Goal: Information Seeking & Learning: Check status

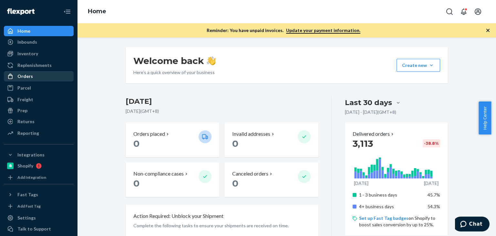
click at [41, 75] on div "Orders" at bounding box center [39, 76] width 69 height 9
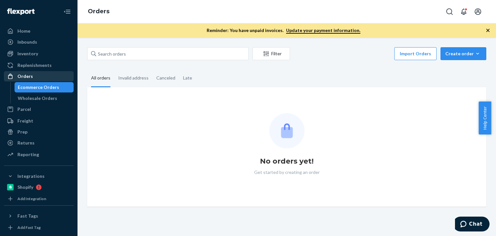
click at [41, 75] on div "Orders" at bounding box center [39, 76] width 69 height 9
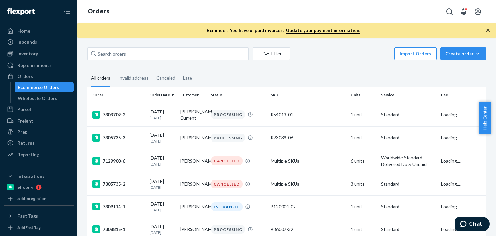
click at [39, 92] on link "Ecommerce Orders" at bounding box center [44, 87] width 59 height 10
click at [44, 98] on div "Wholesale Orders" at bounding box center [37, 98] width 39 height 6
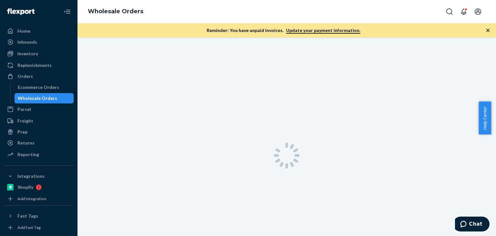
click at [44, 98] on div "Wholesale Orders" at bounding box center [37, 98] width 39 height 6
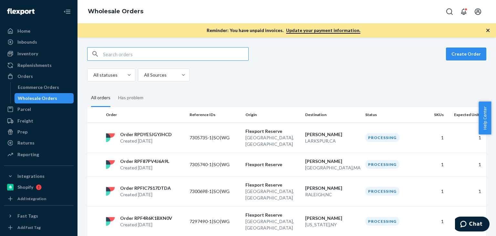
click at [133, 48] on input "text" at bounding box center [175, 54] width 145 height 13
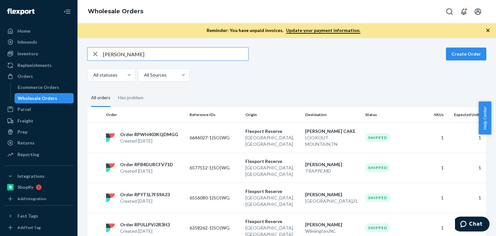
type input "[PERSON_NAME]"
click at [295, 77] on div "All statuses All Sources" at bounding box center [284, 75] width 395 height 13
drag, startPoint x: 262, startPoint y: 87, endPoint x: 260, endPoint y: 83, distance: 4.0
click at [262, 87] on div "[PERSON_NAME] Create Order All statuses All Sources All orders Has problem Orde…" at bounding box center [286, 234] width 409 height 375
click at [44, 88] on div "Ecommerce Orders" at bounding box center [38, 87] width 41 height 6
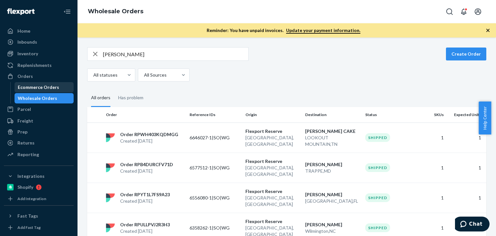
click at [44, 88] on div "Ecommerce Orders" at bounding box center [38, 87] width 41 height 6
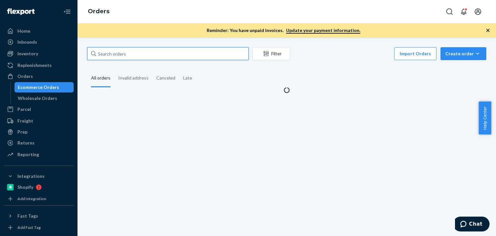
click at [132, 50] on input "text" at bounding box center [168, 53] width 162 height 13
paste input "[PERSON_NAME]"
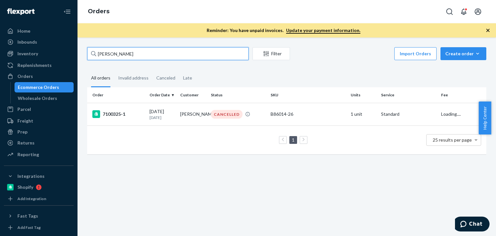
type input "[PERSON_NAME]"
click at [320, 74] on fieldset "All orders Invalid address Canceled Late" at bounding box center [286, 78] width 399 height 18
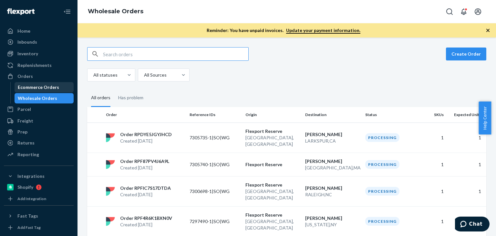
click at [53, 90] on div "Ecommerce Orders" at bounding box center [38, 87] width 41 height 6
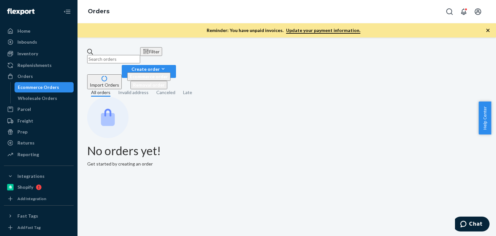
click at [140, 56] on input "text" at bounding box center [113, 59] width 53 height 8
paste input "R120008-04"
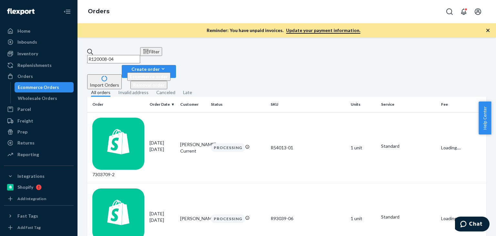
type input "R120008-04"
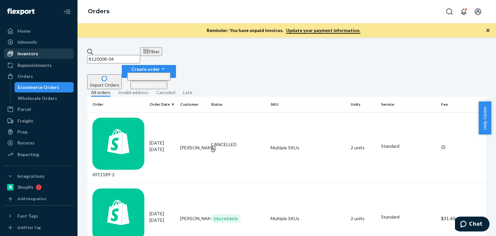
click at [40, 52] on div "Inventory" at bounding box center [39, 53] width 69 height 9
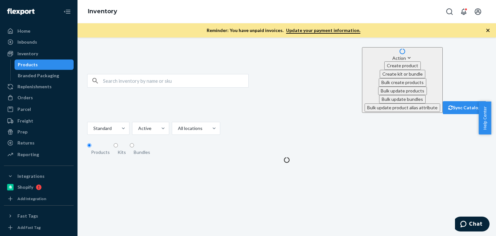
click at [42, 63] on div "Products" at bounding box center [44, 64] width 58 height 9
click at [105, 74] on input "text" at bounding box center [175, 80] width 145 height 13
paste input "R120008-04"
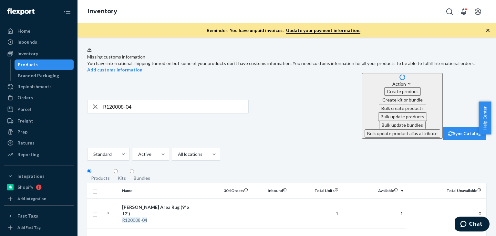
click at [486, 32] on icon "button" at bounding box center [488, 30] width 6 height 6
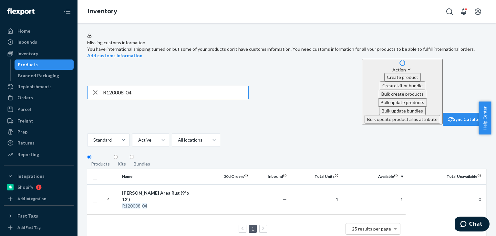
click at [225, 86] on input "R120008-04" at bounding box center [175, 92] width 145 height 13
paste input "B86014-09"
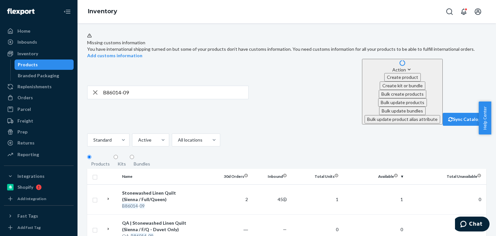
click at [134, 161] on div "Bundles" at bounding box center [142, 164] width 16 height 6
click at [134, 155] on input "Bundles" at bounding box center [132, 157] width 4 height 4
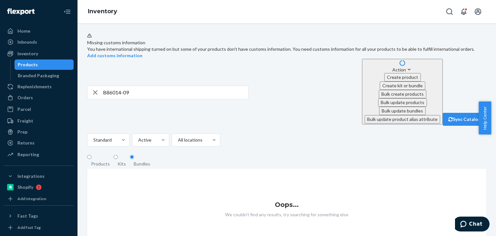
click at [296, 83] on div "B86014-09 Action Create product Create kit or bundle Bulk create products Bulk …" at bounding box center [286, 92] width 399 height 67
click at [96, 161] on div "Products" at bounding box center [100, 164] width 19 height 6
click at [91, 155] on input "Products" at bounding box center [89, 157] width 4 height 4
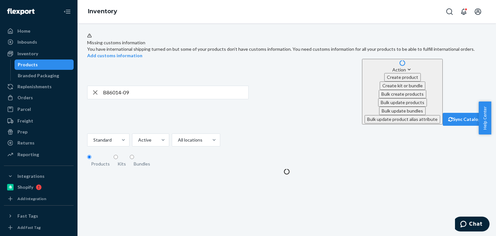
click at [288, 80] on div "B86014-09 Action Create product Create kit or bundle Bulk create products Bulk …" at bounding box center [286, 92] width 399 height 67
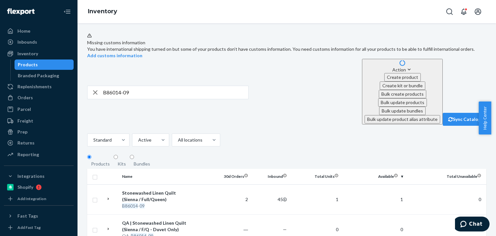
click at [132, 86] on input "B86014-09" at bounding box center [175, 92] width 145 height 13
paste input "R120019-02"
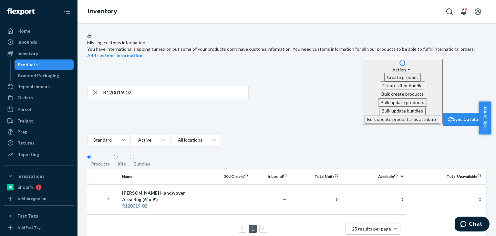
click at [136, 86] on input "R120019-02" at bounding box center [175, 92] width 145 height 13
paste input "B86003-16"
click at [146, 86] on input "B86003-16" at bounding box center [175, 92] width 145 height 13
paste input "SKU"
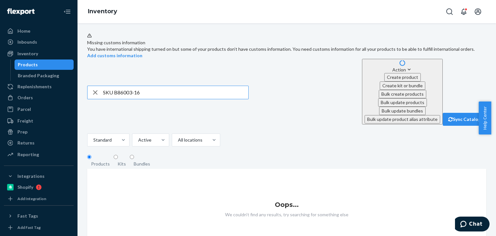
drag, startPoint x: 114, startPoint y: 82, endPoint x: 89, endPoint y: 82, distance: 24.6
click at [89, 86] on div "SKU B86003-16" at bounding box center [168, 92] width 161 height 13
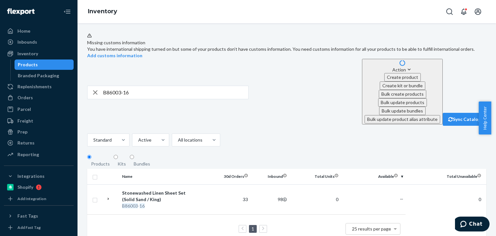
click at [336, 116] on div "Missing customs information You have international shipping turned on but some …" at bounding box center [286, 138] width 409 height 210
click at [133, 86] on input "B86003-16" at bounding box center [175, 92] width 145 height 13
paste input "10-27"
click at [156, 89] on input "B86010-27" at bounding box center [175, 92] width 145 height 13
paste input "03"
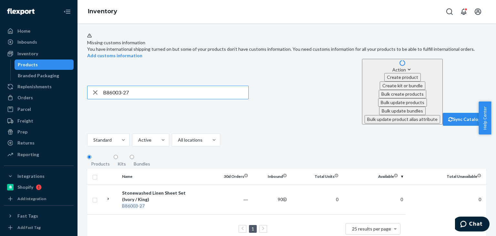
click at [138, 87] on input "B86003-27" at bounding box center [175, 92] width 145 height 13
paste input "SKU B86019-16"
drag, startPoint x: 115, startPoint y: 83, endPoint x: 94, endPoint y: 84, distance: 20.7
click at [94, 86] on div "SKU B86019-16" at bounding box center [168, 92] width 161 height 13
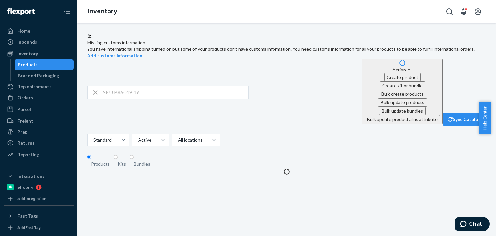
click at [120, 88] on input "SKU B86019-16" at bounding box center [175, 92] width 145 height 13
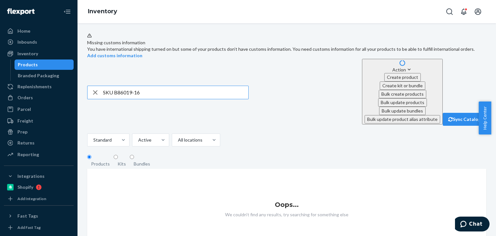
drag, startPoint x: 115, startPoint y: 84, endPoint x: 101, endPoint y: 82, distance: 14.1
click at [101, 86] on div "SKU B86019-16" at bounding box center [168, 92] width 161 height 13
type input "B86019-16"
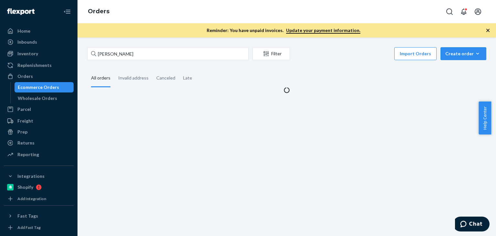
click at [314, 66] on div "Kathleen Cosentino Filter Import Orders Create order Ecommerce order Removal or…" at bounding box center [286, 70] width 409 height 46
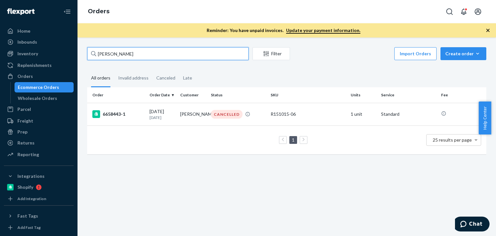
click at [155, 50] on input "Kathleen Cosentino" at bounding box center [168, 53] width 162 height 13
paste input "Harrison Green"
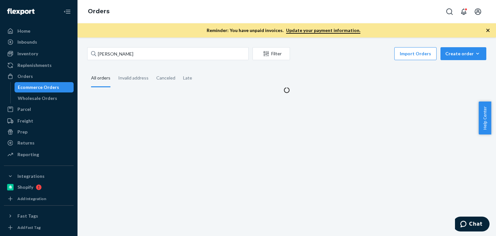
click at [488, 30] on icon "button" at bounding box center [488, 30] width 3 height 3
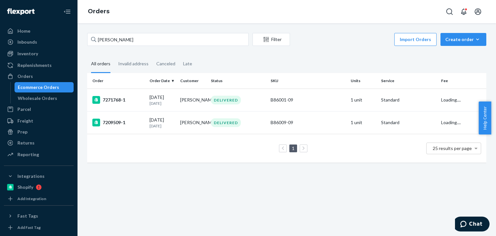
click at [360, 69] on fieldset "All orders Invalid address Canceled Late" at bounding box center [286, 64] width 399 height 18
click at [153, 40] on input "Harrison Green" at bounding box center [168, 39] width 162 height 13
paste input "Catlin Kaltschmidt"
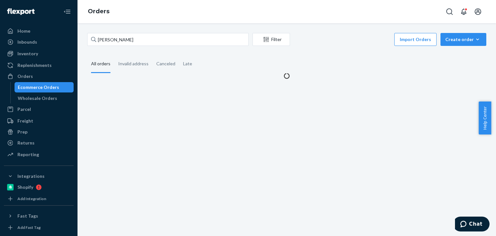
click at [336, 55] on div "Catlin Kaltschmidt Filter Import Orders Create order Ecommerce order Removal or…" at bounding box center [286, 56] width 409 height 46
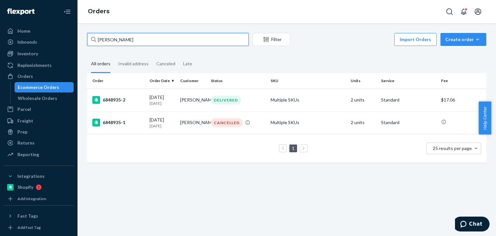
click at [181, 38] on input "Catlin Kaltschmidt" at bounding box center [168, 39] width 162 height 13
paste input "Kyle Moore Price"
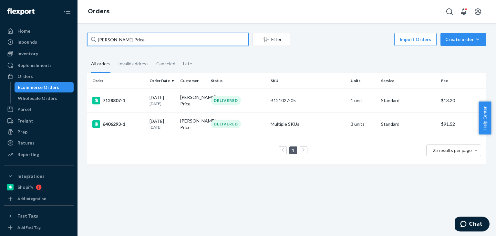
click at [170, 42] on input "Kyle Moore Price" at bounding box center [168, 39] width 162 height 13
paste input "arin Pfluger"
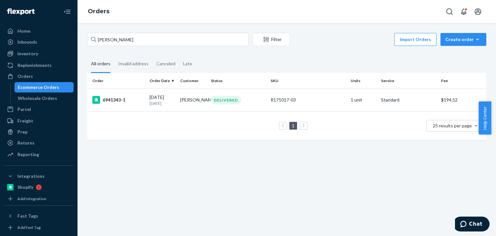
click at [196, 27] on div "Karin Pfluger Filter Import Orders Create order Ecommerce order Removal order A…" at bounding box center [287, 129] width 419 height 213
click at [191, 41] on input "Karin Pfluger" at bounding box center [168, 39] width 162 height 13
paste input "yle Gregoire"
click at [334, 47] on div "Import Orders Create order Ecommerce order Removal order" at bounding box center [390, 40] width 193 height 15
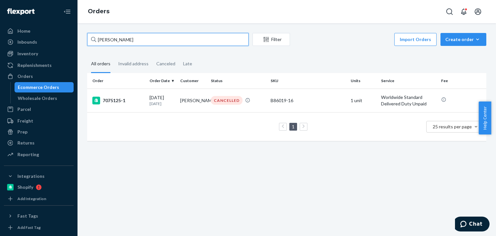
click at [192, 43] on input "Kyle Gregoire" at bounding box center [168, 39] width 162 height 13
paste input "Lisette Boosooboy"
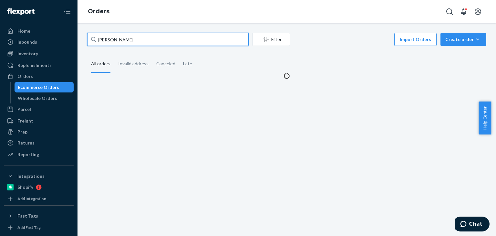
type input "Lisette Boosooboy"
click at [308, 55] on fieldset "All orders Invalid address Canceled Late" at bounding box center [286, 64] width 399 height 18
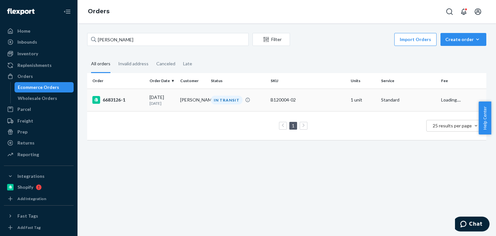
click at [189, 100] on td "Lisette Boosooboy" at bounding box center [193, 100] width 31 height 23
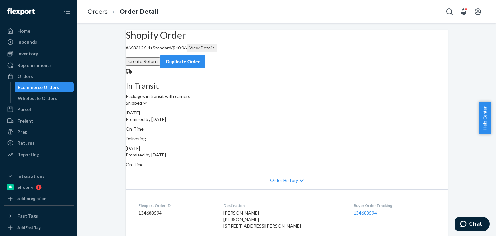
click at [148, 75] on div at bounding box center [287, 71] width 323 height 7
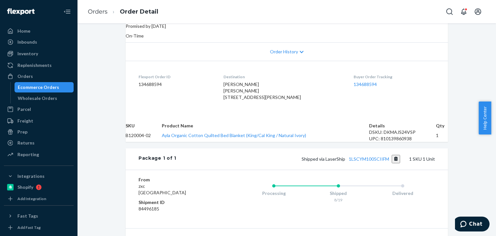
scroll to position [129, 0]
click at [374, 161] on link "1LSCYM1005CIIFM" at bounding box center [369, 158] width 40 height 5
